Goal: Use online tool/utility: Utilize a website feature to perform a specific function

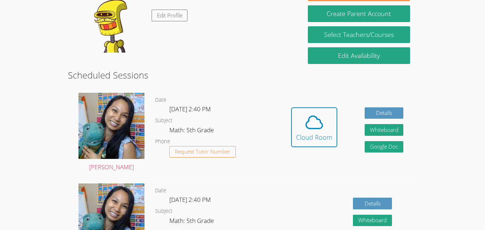
scroll to position [135, 0]
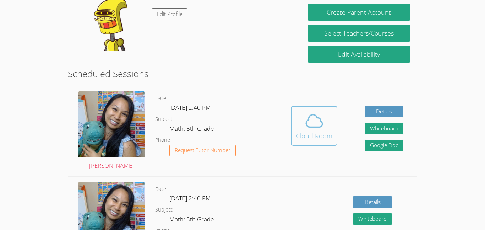
click at [316, 132] on div "Cloud Room" at bounding box center [314, 136] width 36 height 10
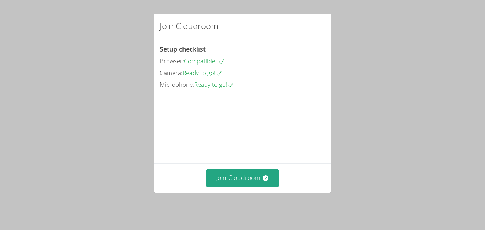
click at [484, 108] on div "Join Cloudroom Setup checklist Browser: Compatible Camera: Ready to go! Microph…" at bounding box center [242, 115] width 485 height 230
click at [327, 65] on div "Setup checklist Browser: Compatible Camera: Ready to go! Microphone: Ready to g…" at bounding box center [242, 100] width 177 height 125
click at [254, 184] on button "Join Cloudroom" at bounding box center [242, 177] width 73 height 17
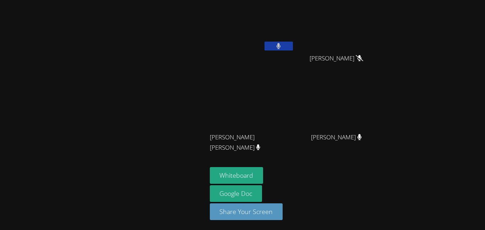
click at [254, 184] on form "Whiteboard" at bounding box center [237, 176] width 54 height 18
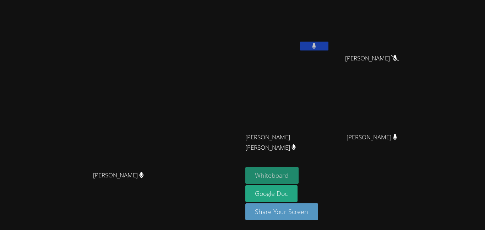
click at [299, 176] on button "Whiteboard" at bounding box center [272, 175] width 54 height 17
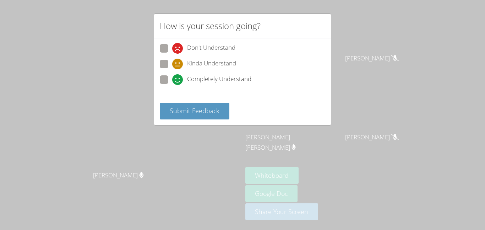
click at [229, 68] on span "Kinda Understand" at bounding box center [211, 64] width 49 height 11
click at [178, 66] on input "Kinda Understand" at bounding box center [175, 63] width 6 height 6
radio input "true"
click at [212, 108] on span "Submit Feedback" at bounding box center [195, 110] width 50 height 9
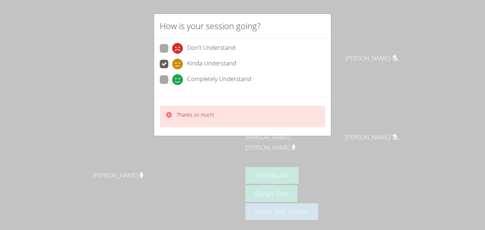
click at [230, 38] on div "Don't Understand Kinda Understand Completely Understand" at bounding box center [242, 67] width 177 height 58
